Goal: Task Accomplishment & Management: Complete application form

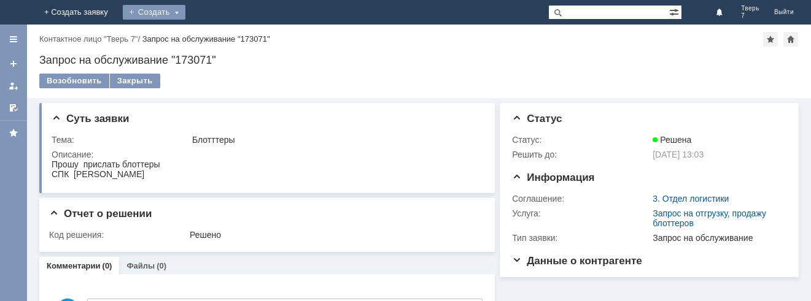
click at [185, 9] on div "Создать" at bounding box center [154, 12] width 63 height 15
click at [219, 35] on link "Заявка" at bounding box center [171, 36] width 93 height 15
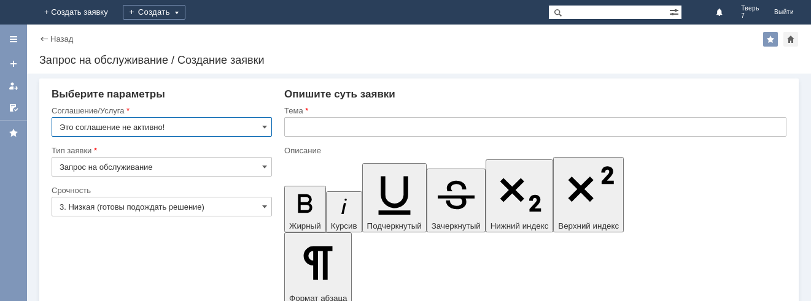
click at [289, 128] on input "text" at bounding box center [535, 127] width 502 height 20
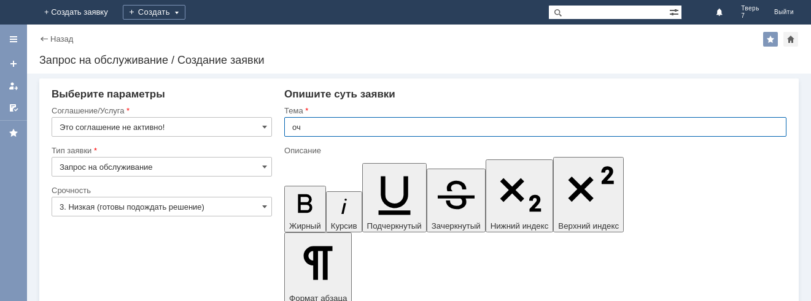
type input "оч"
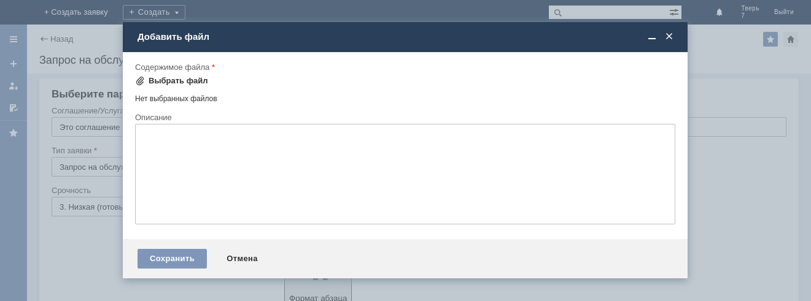
click at [165, 80] on div "Выбрать файл" at bounding box center [179, 81] width 60 height 10
click at [669, 37] on span at bounding box center [669, 36] width 12 height 11
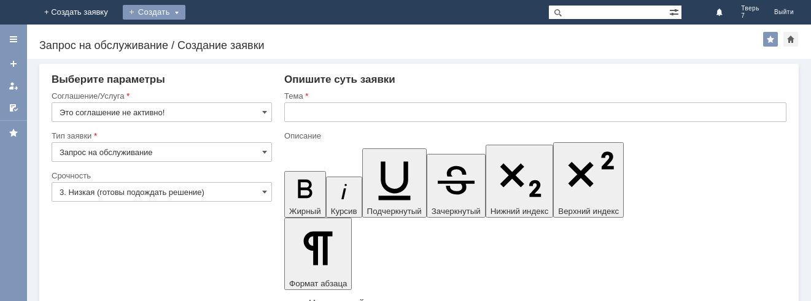
click at [185, 11] on div "Создать" at bounding box center [154, 12] width 63 height 15
click at [219, 32] on link "Заявка" at bounding box center [171, 36] width 93 height 15
click at [195, 12] on div "Создать" at bounding box center [164, 12] width 63 height 15
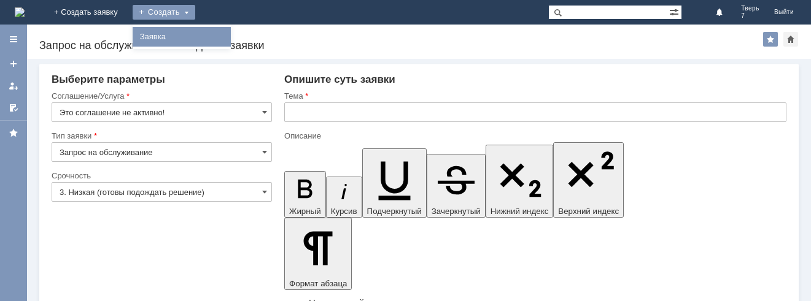
click at [228, 33] on link "Заявка" at bounding box center [181, 36] width 93 height 15
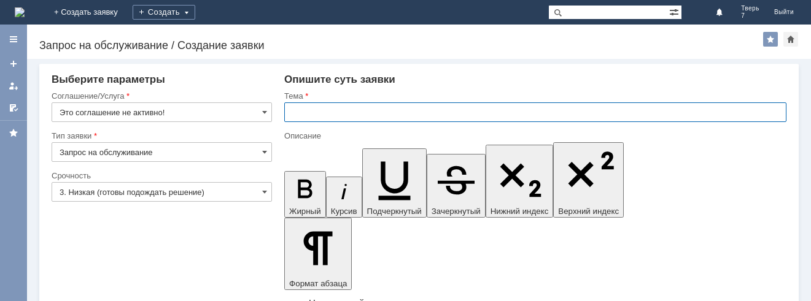
click at [296, 111] on input "text" at bounding box center [535, 113] width 502 height 20
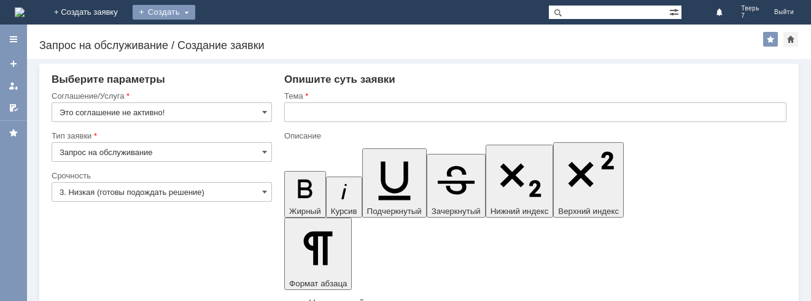
click at [195, 10] on div "Создать" at bounding box center [164, 12] width 63 height 15
click at [228, 36] on link "Заявка" at bounding box center [181, 36] width 93 height 15
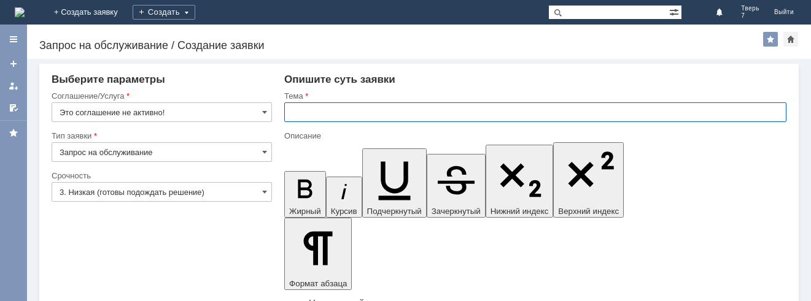
click at [291, 114] on input "text" at bounding box center [535, 113] width 502 height 20
type input "оч"
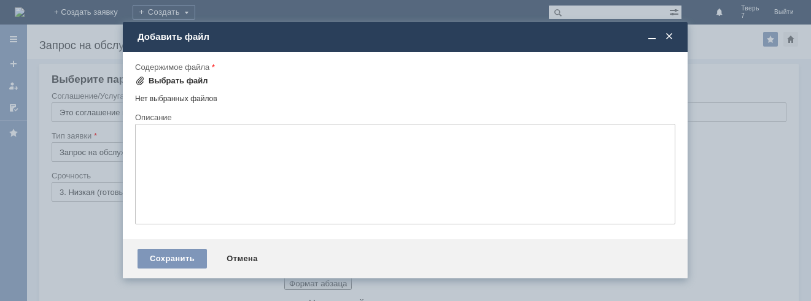
click at [163, 79] on div "Выбрать файл" at bounding box center [179, 81] width 60 height 10
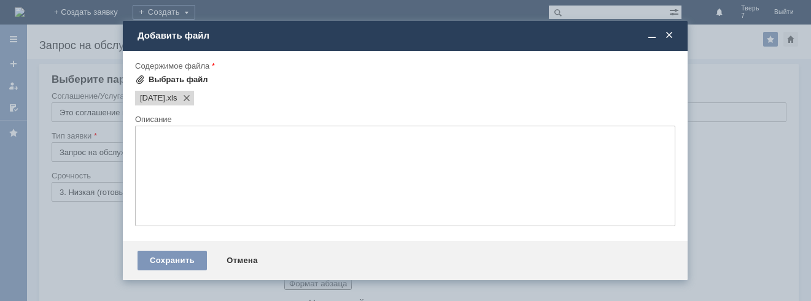
click at [165, 77] on div "Выбрать файл" at bounding box center [179, 80] width 60 height 10
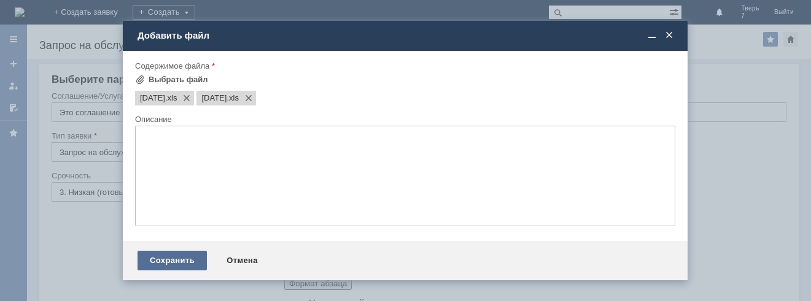
click at [177, 260] on div "Сохранить" at bounding box center [172, 261] width 69 height 20
